Goal: Use online tool/utility: Utilize a website feature to perform a specific function

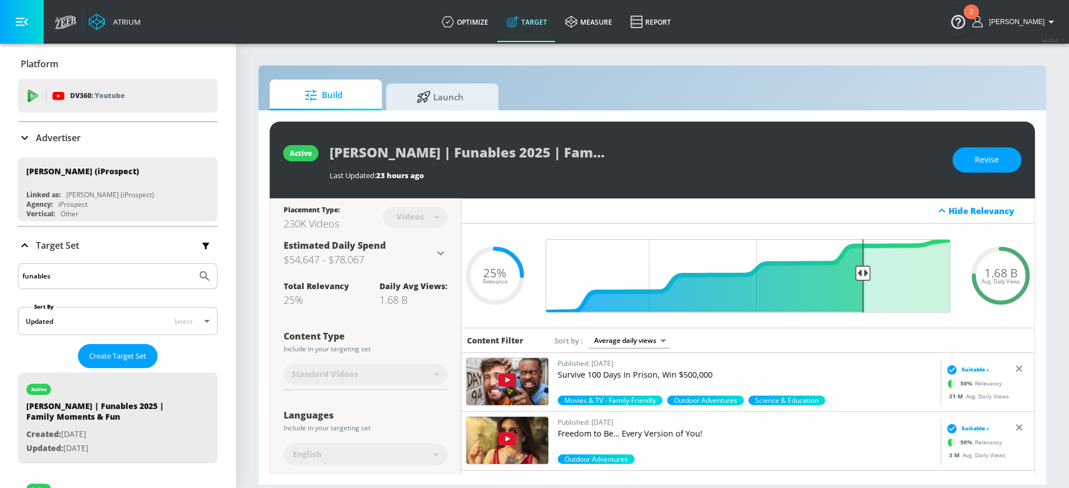
scroll to position [182, 0]
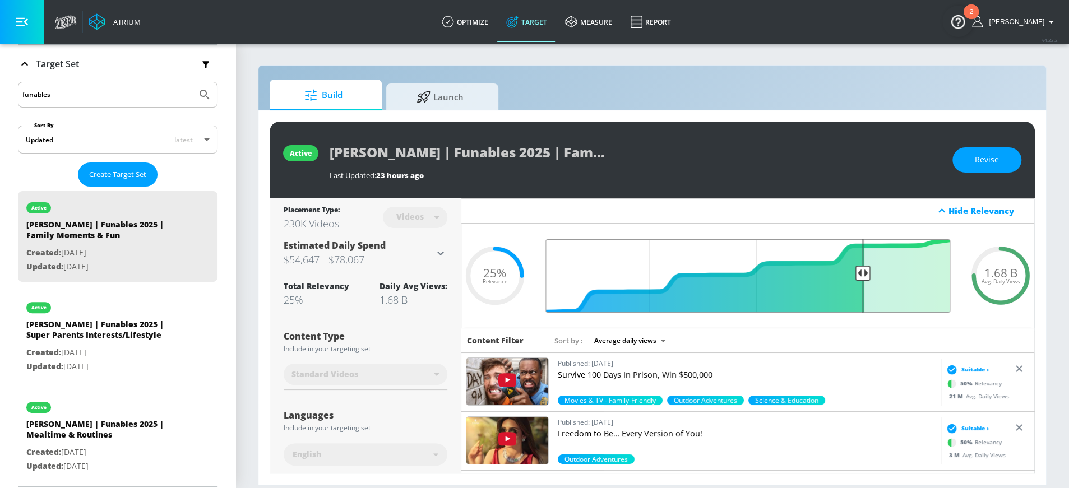
drag, startPoint x: 864, startPoint y: 274, endPoint x: 911, endPoint y: 272, distance: 47.7
click at [911, 272] on input "Final Threshold" at bounding box center [748, 275] width 416 height 73
click at [971, 157] on button "Revise" at bounding box center [986, 159] width 69 height 25
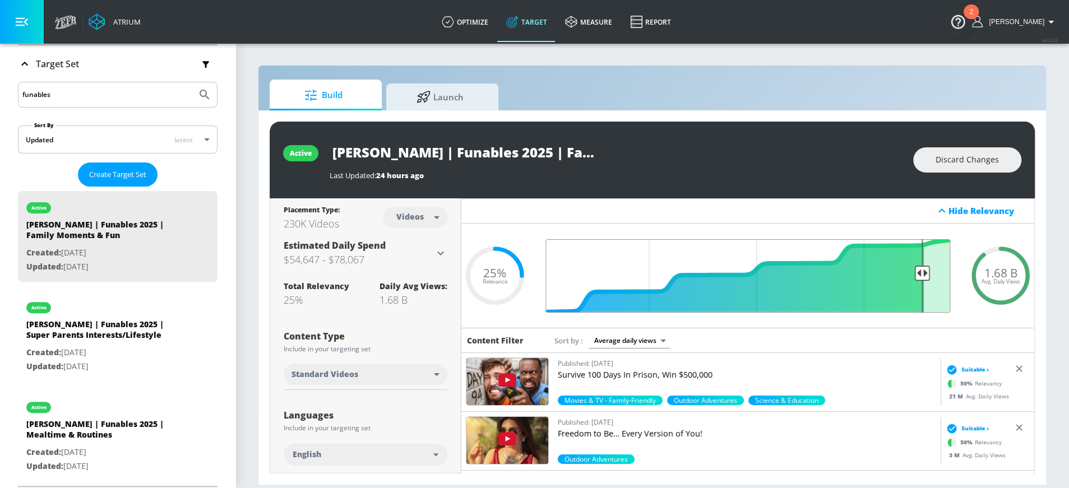
drag, startPoint x: 861, startPoint y: 276, endPoint x: 922, endPoint y: 273, distance: 61.2
click at [923, 273] on input "Final Threshold" at bounding box center [748, 275] width 416 height 73
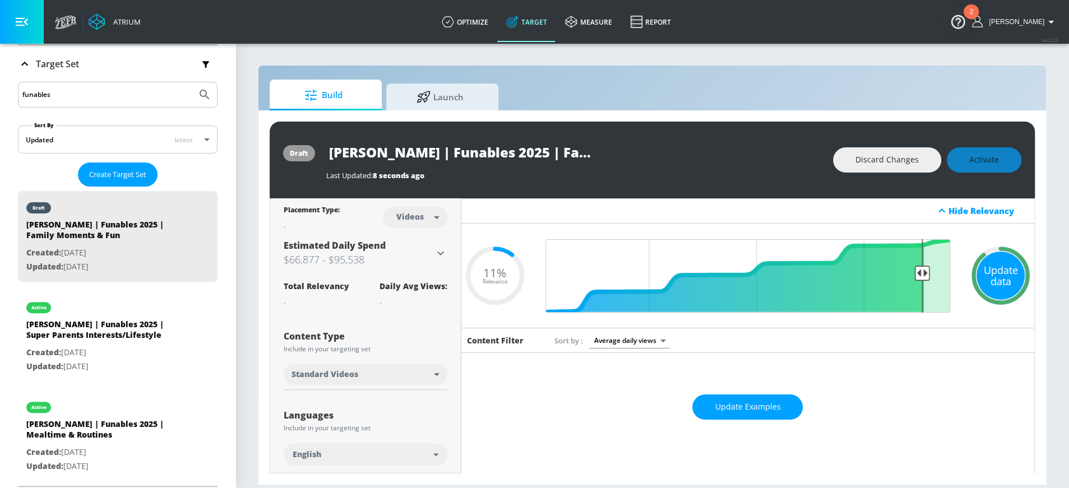
click at [988, 275] on div "Update data" at bounding box center [1000, 276] width 48 height 48
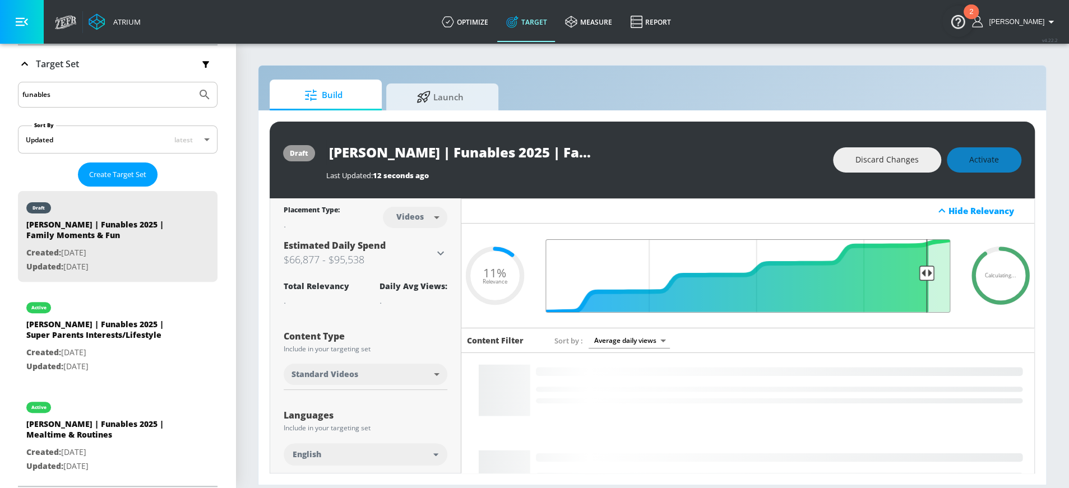
type input "0.1"
click at [925, 270] on input "Final Threshold" at bounding box center [748, 275] width 416 height 73
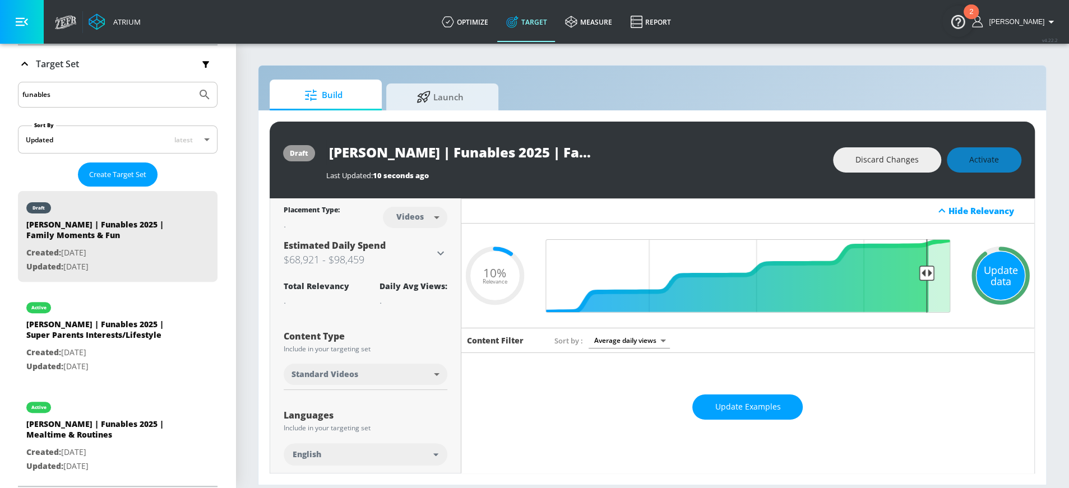
click at [989, 282] on div "Update data" at bounding box center [1000, 276] width 48 height 48
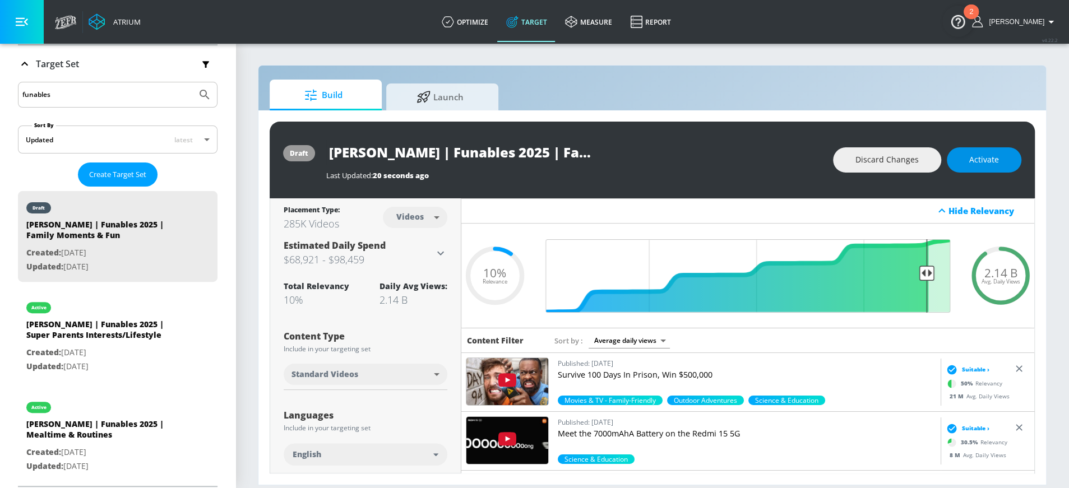
click at [970, 158] on span "Activate" at bounding box center [984, 160] width 30 height 14
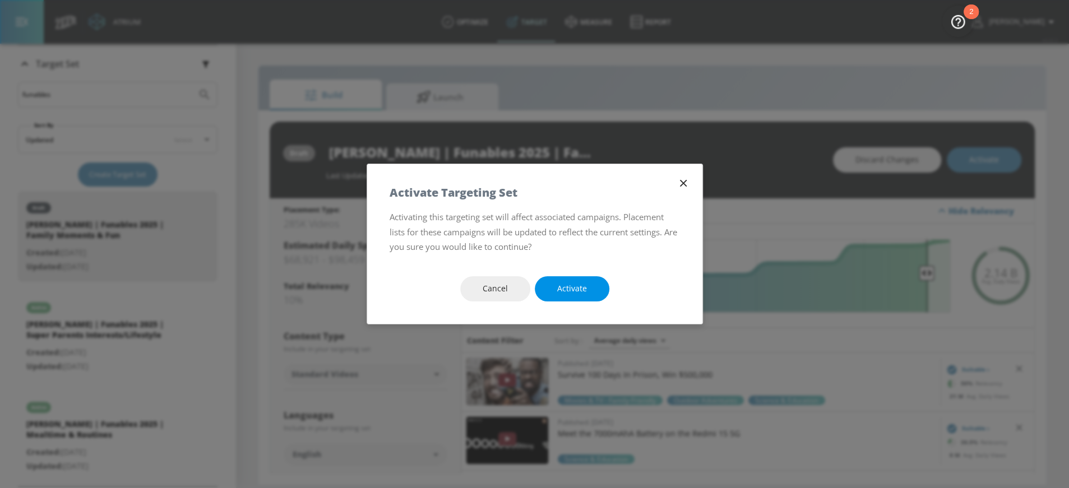
click at [585, 289] on span "Activate" at bounding box center [572, 289] width 30 height 14
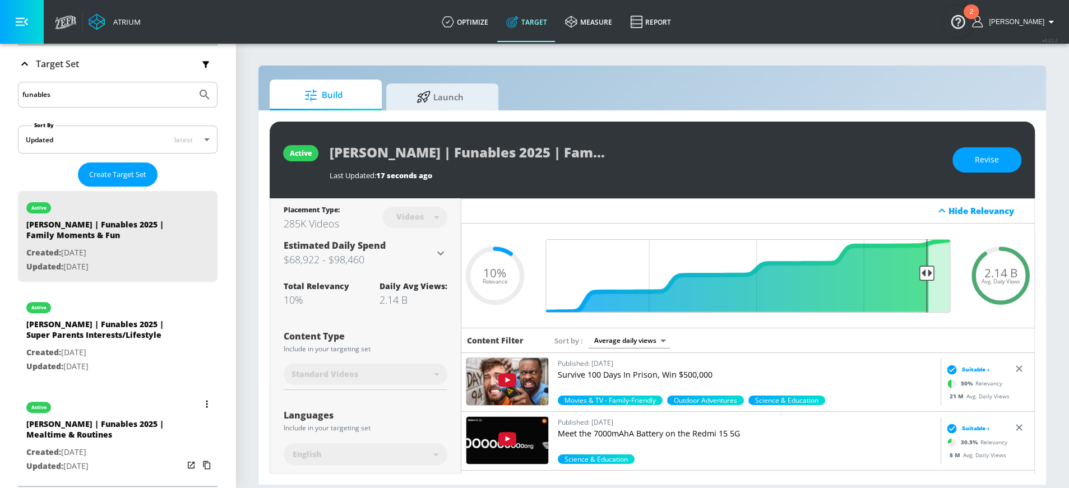
click at [118, 420] on div "[PERSON_NAME] | Funables 2025 | Mealtime & Routines" at bounding box center [104, 432] width 157 height 27
type input "[PERSON_NAME] | Funables 2025 | Mealtime & Routines"
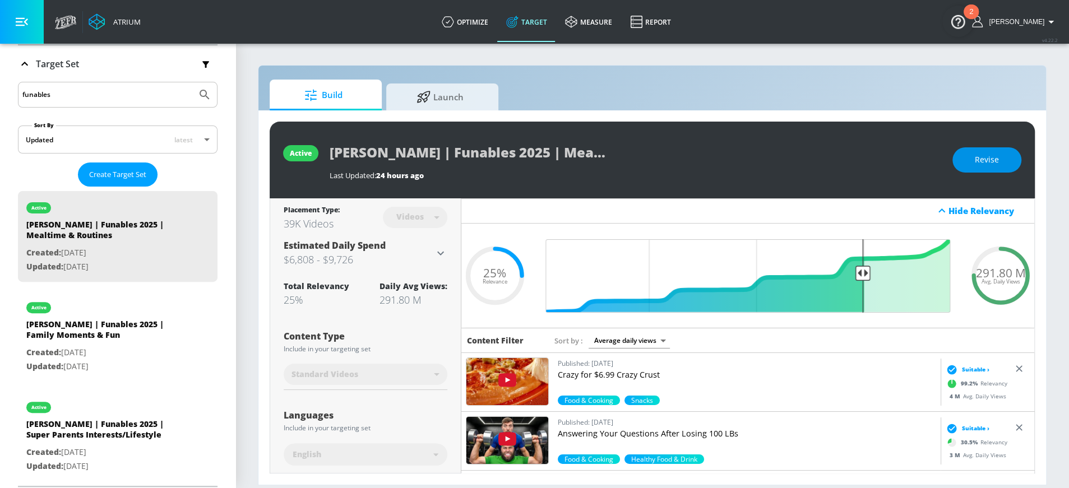
click at [975, 167] on button "Revise" at bounding box center [986, 159] width 69 height 25
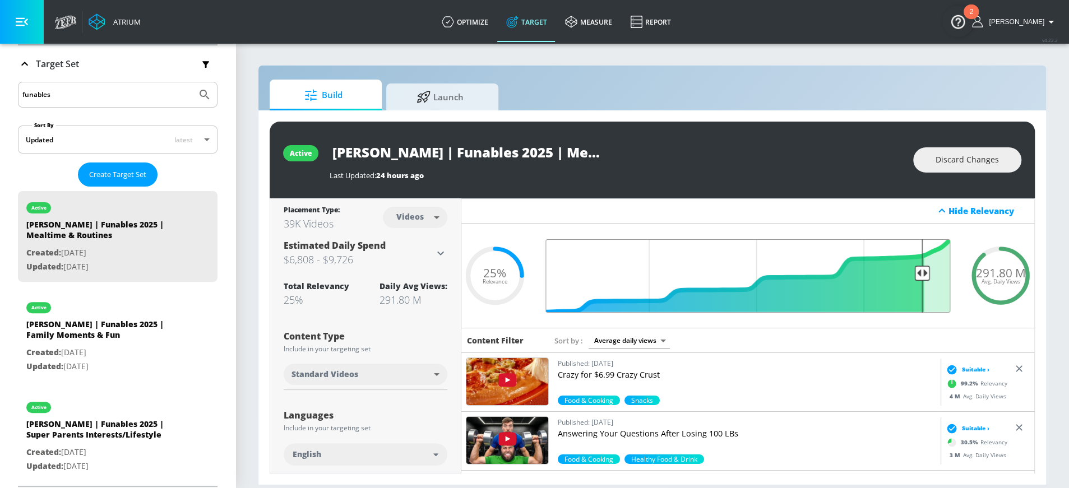
drag, startPoint x: 864, startPoint y: 276, endPoint x: 923, endPoint y: 275, distance: 58.3
click at [923, 275] on input "Final Threshold" at bounding box center [748, 275] width 416 height 73
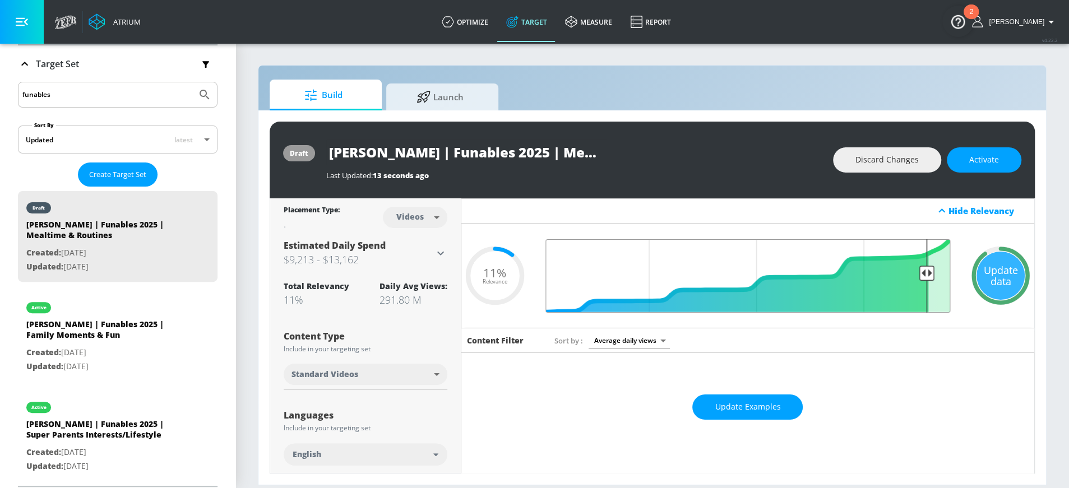
type input "0.1"
click at [926, 271] on input "Final Threshold" at bounding box center [748, 275] width 416 height 73
click at [1004, 265] on div "Update data" at bounding box center [1000, 276] width 48 height 48
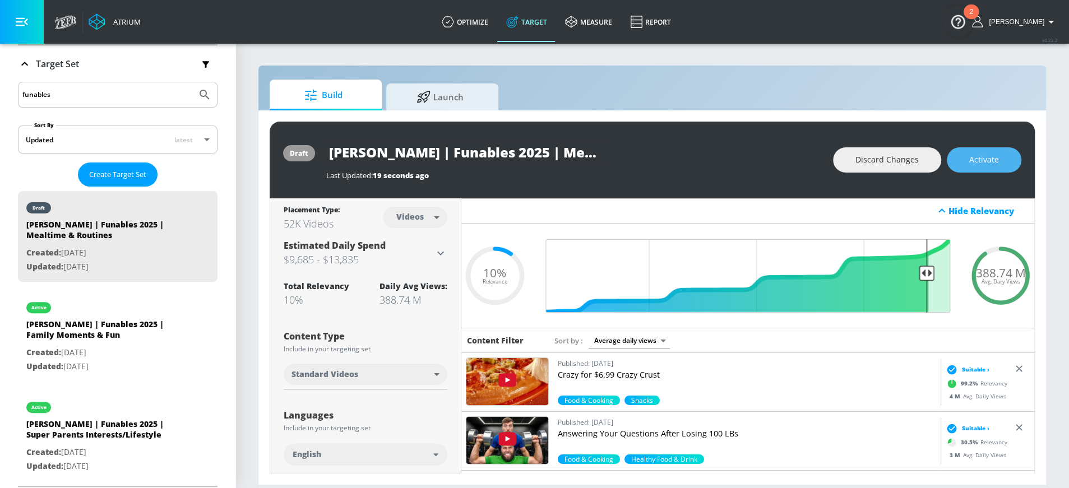
click at [1002, 166] on button "Activate" at bounding box center [984, 159] width 75 height 25
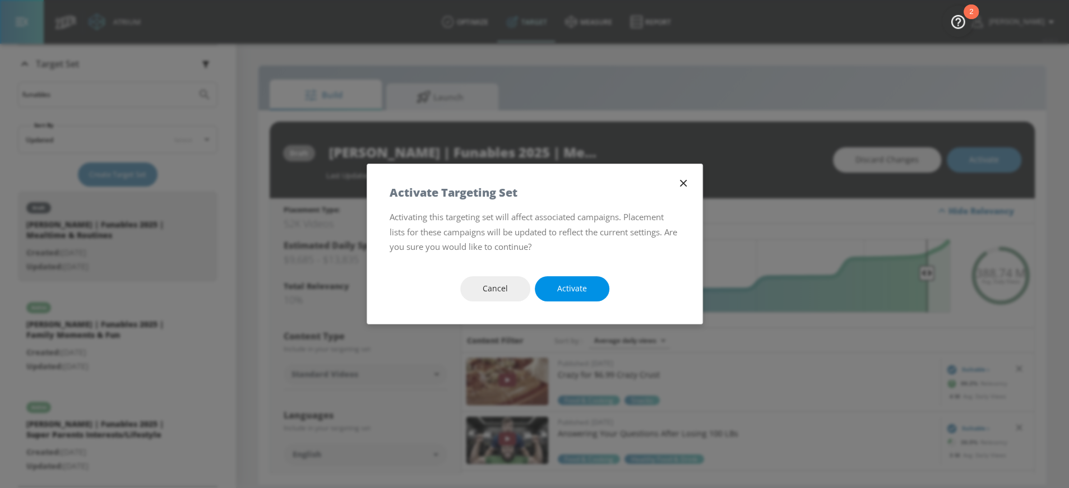
click at [568, 291] on span "Activate" at bounding box center [572, 289] width 30 height 14
